Goal: Navigation & Orientation: Go to known website

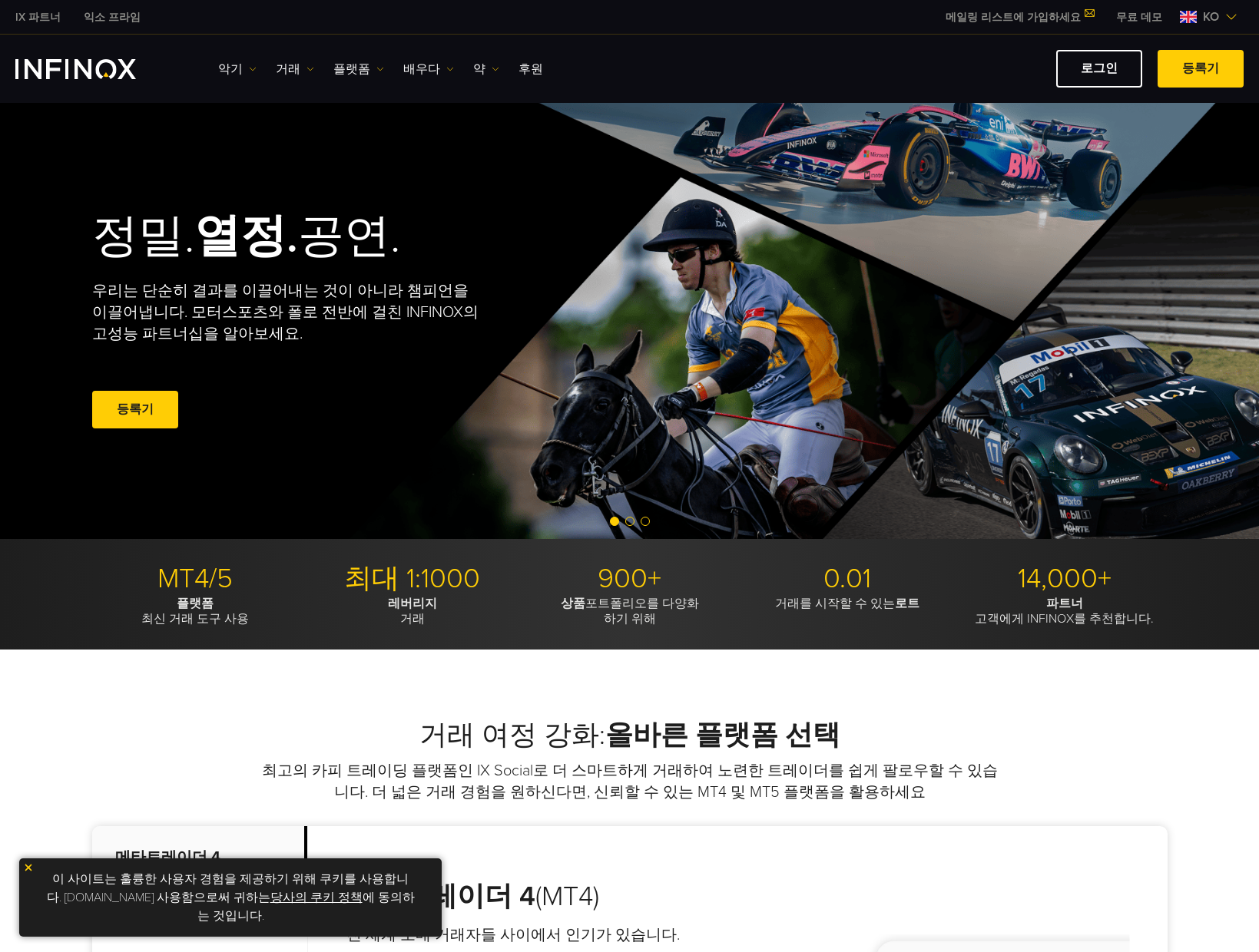
click at [1228, 20] on img at bounding box center [1231, 16] width 12 height 12
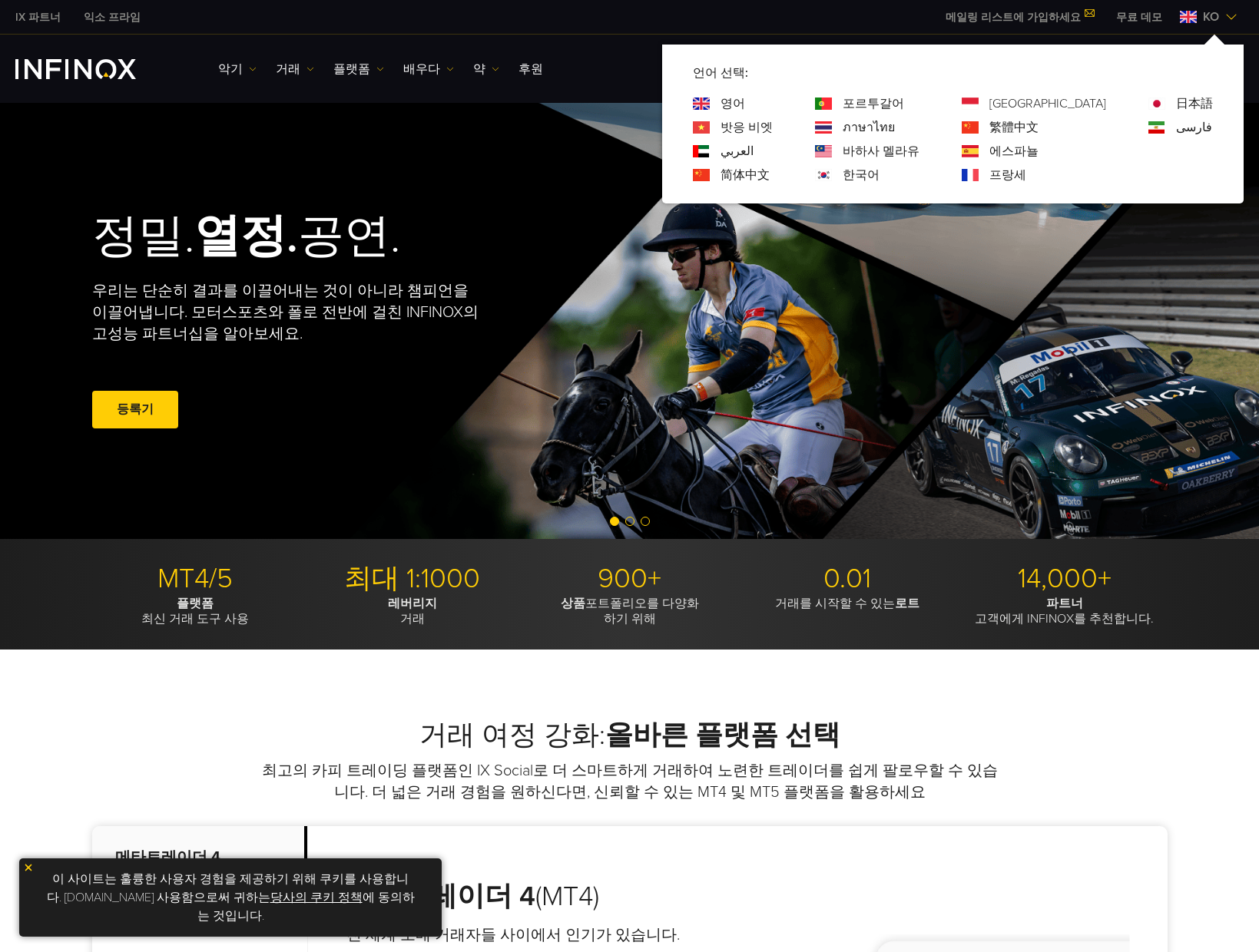
click at [880, 172] on link "한국어" at bounding box center [861, 174] width 36 height 18
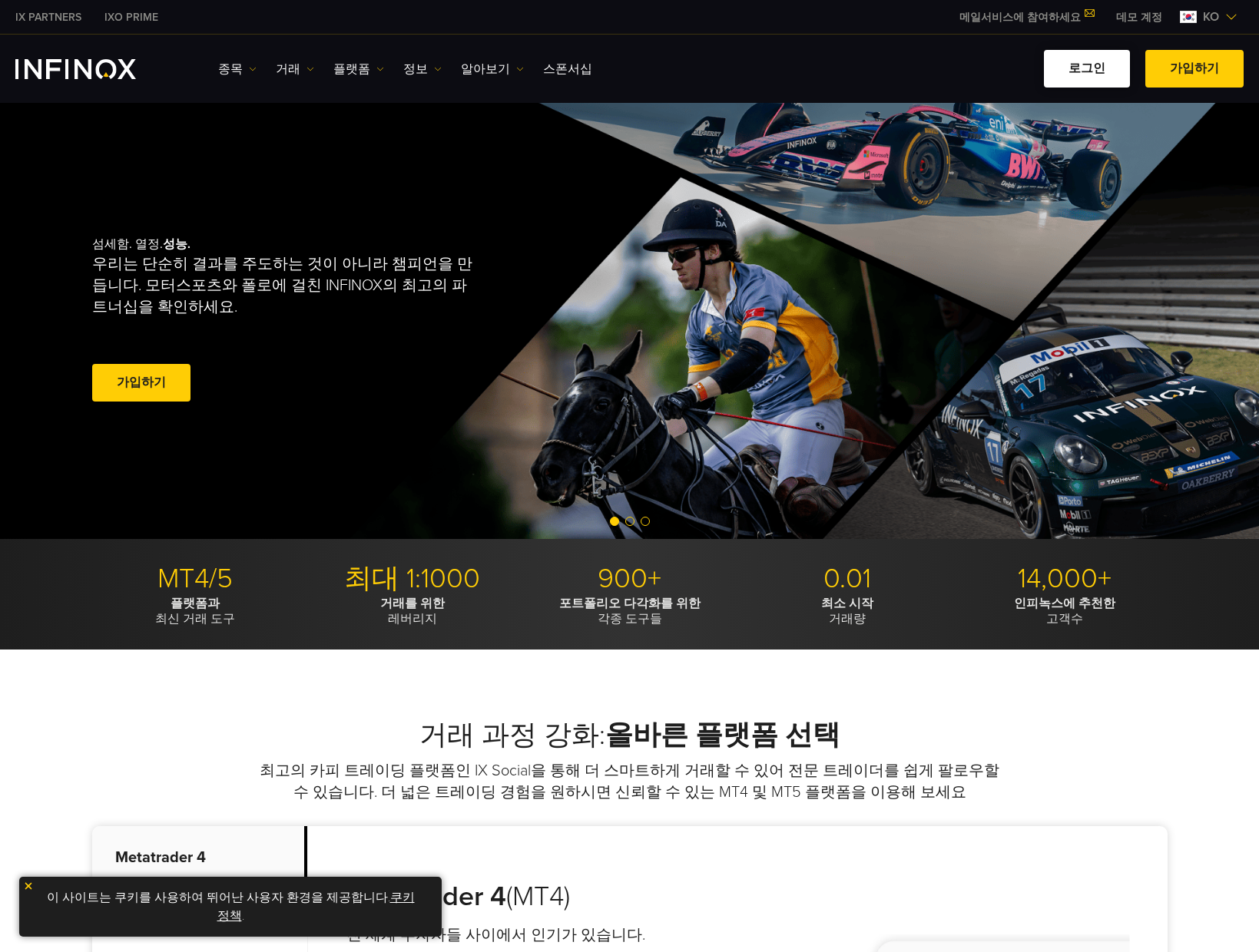
click at [1104, 70] on link "로그인" at bounding box center [1087, 68] width 86 height 37
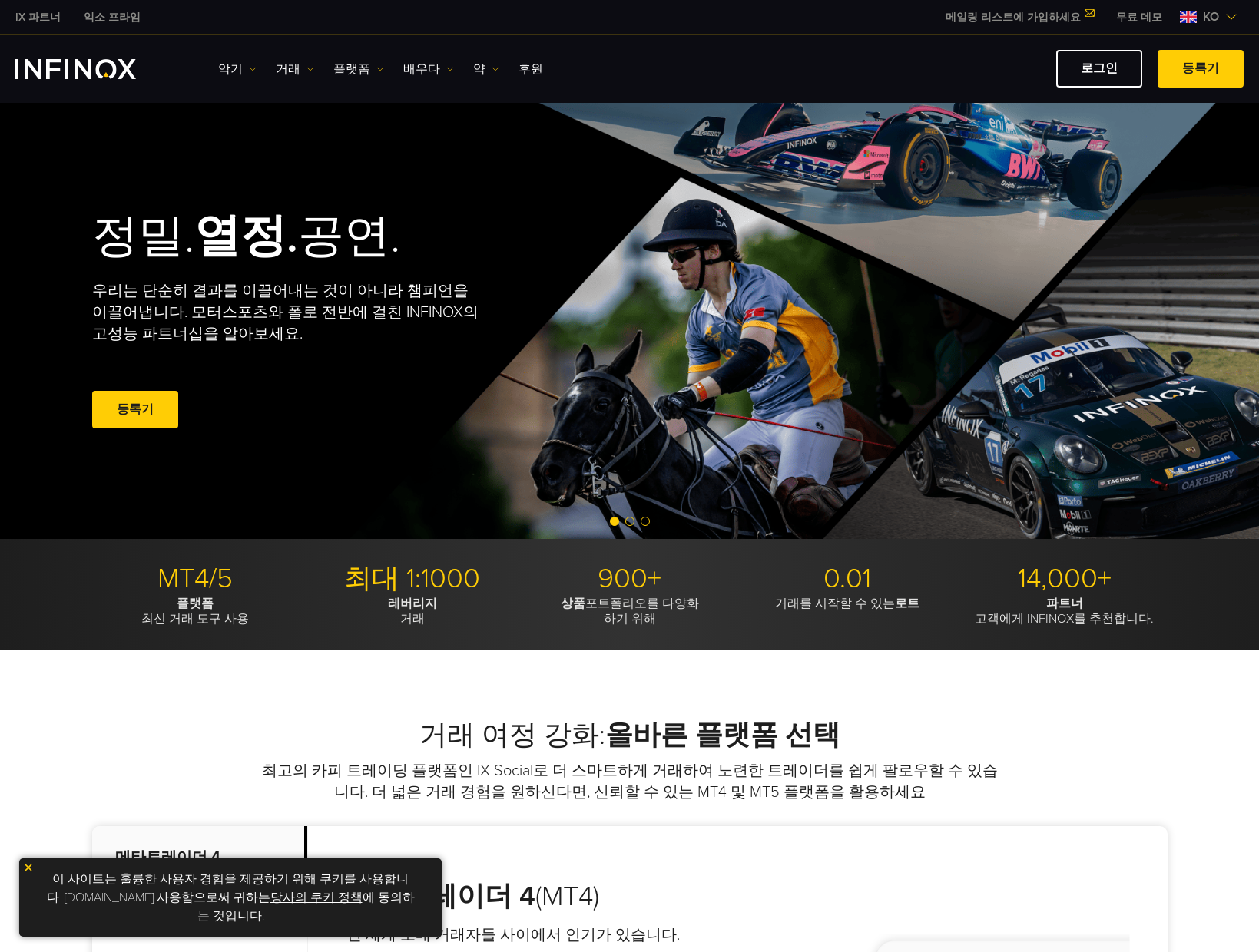
click at [94, 70] on img "INFINOX 로고" at bounding box center [76, 69] width 121 height 20
click at [1091, 84] on link "로그인" at bounding box center [1099, 68] width 86 height 37
